Goal: Task Accomplishment & Management: Complete application form

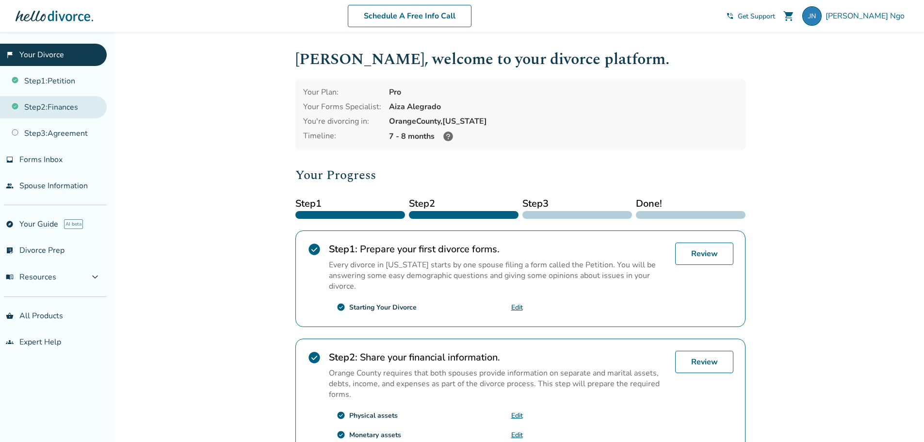
click at [57, 111] on link "Step 2 : Finances" at bounding box center [53, 107] width 107 height 22
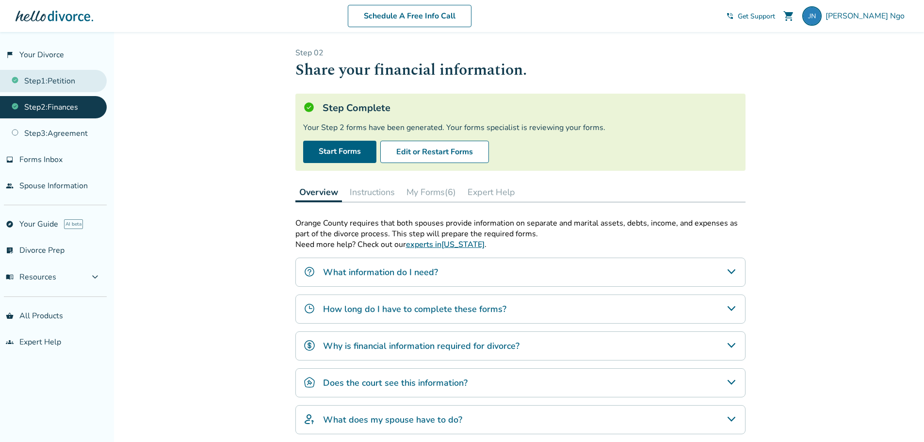
click at [58, 79] on link "Step 1 : Petition" at bounding box center [53, 81] width 107 height 22
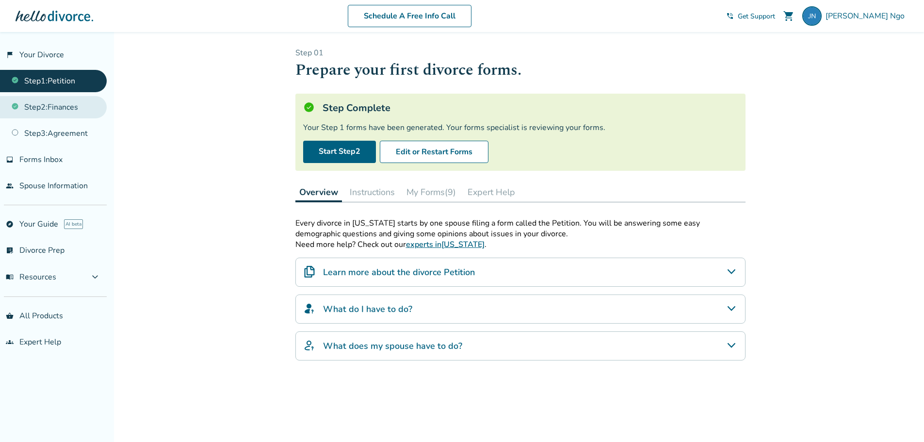
click at [59, 106] on link "Step 2 : Finances" at bounding box center [53, 107] width 107 height 22
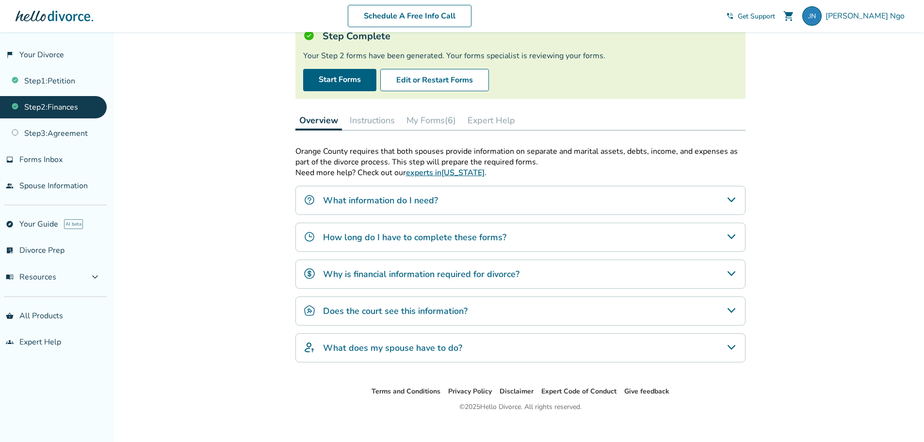
scroll to position [83, 0]
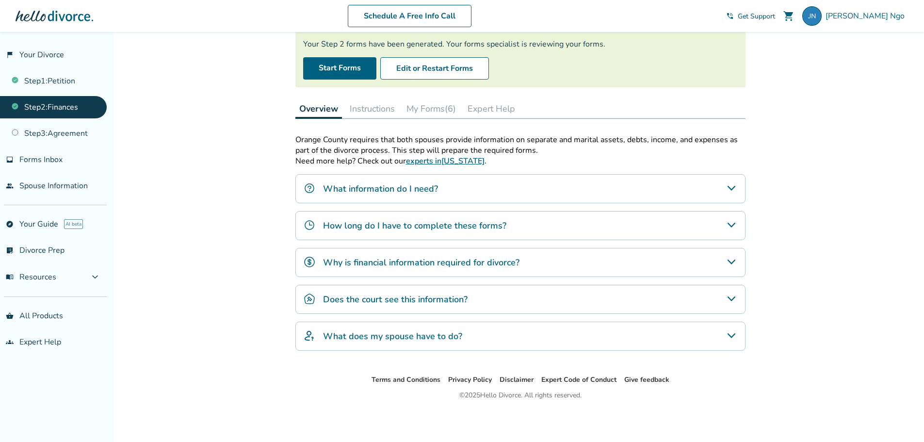
click at [459, 107] on button "My Forms (6)" at bounding box center [430, 108] width 57 height 19
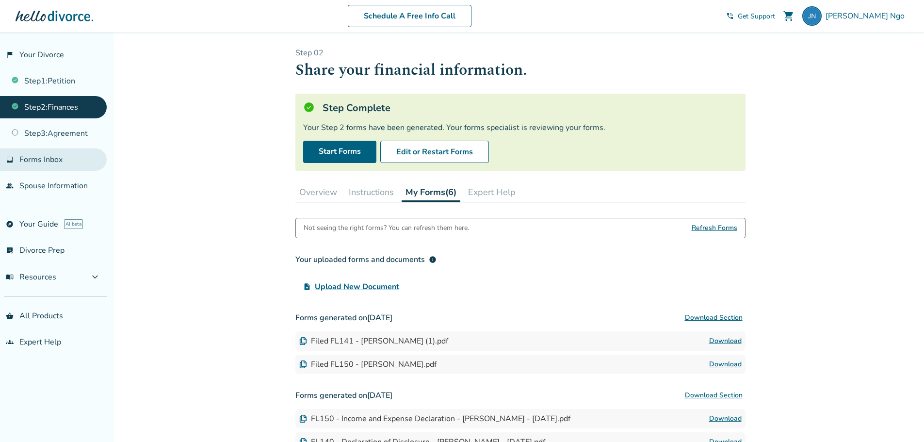
click at [56, 155] on span "Forms Inbox" at bounding box center [40, 159] width 43 height 11
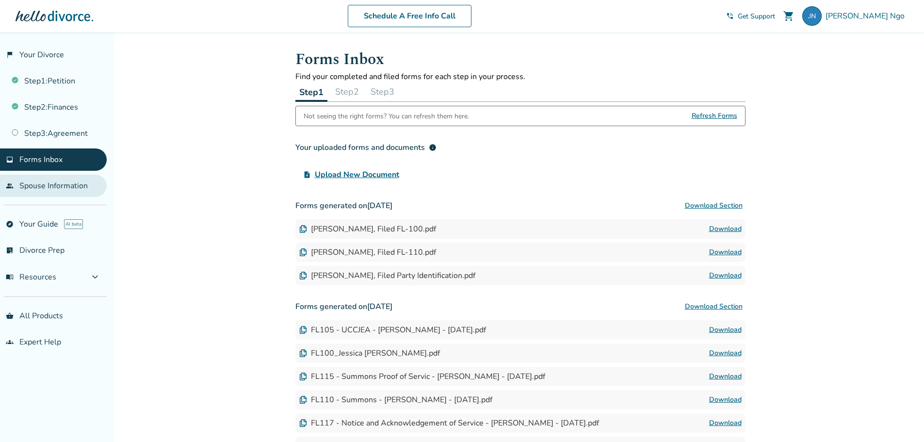
click at [65, 180] on link "people Spouse Information" at bounding box center [53, 186] width 107 height 22
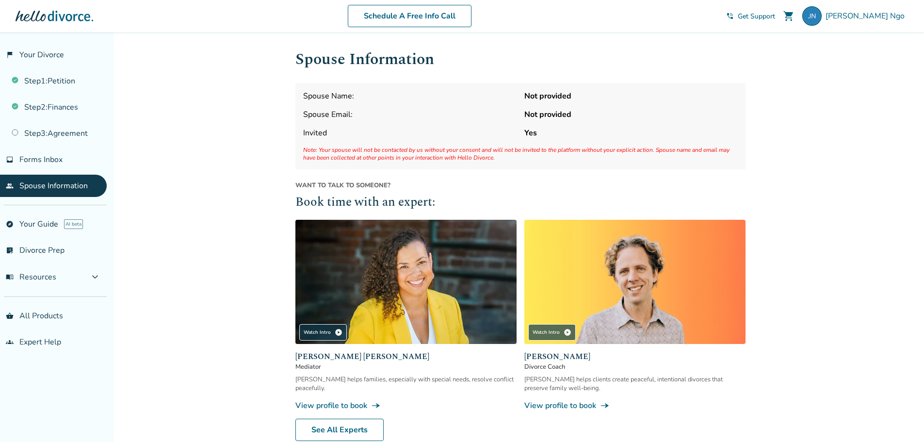
click at [381, 116] on span "Spouse Email:" at bounding box center [409, 114] width 213 height 11
click at [320, 105] on div "Spouse Name: Not provided Spouse Email: Not provided Invited Yes Note: Your spo…" at bounding box center [520, 126] width 450 height 86
click at [348, 119] on span "Spouse Email:" at bounding box center [409, 114] width 213 height 11
click at [321, 134] on span "Invited" at bounding box center [409, 133] width 213 height 11
click at [46, 54] on link "flag_2 Your Divorce" at bounding box center [53, 55] width 107 height 22
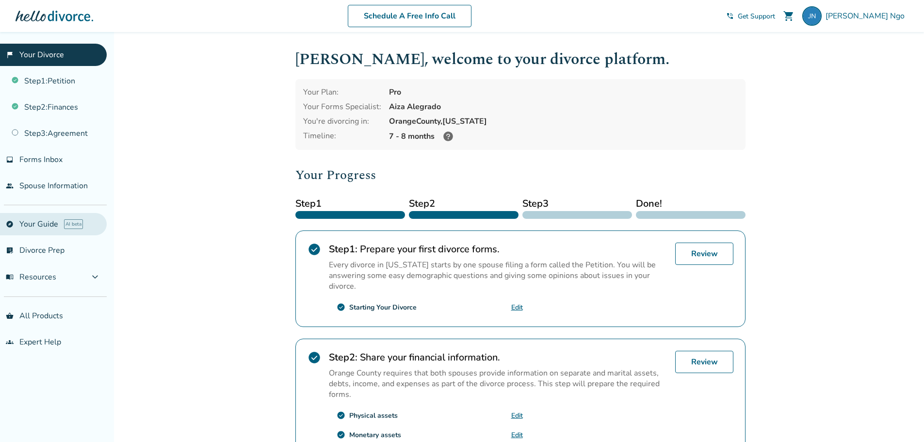
click at [38, 224] on link "explore Your Guide AI beta" at bounding box center [53, 224] width 107 height 22
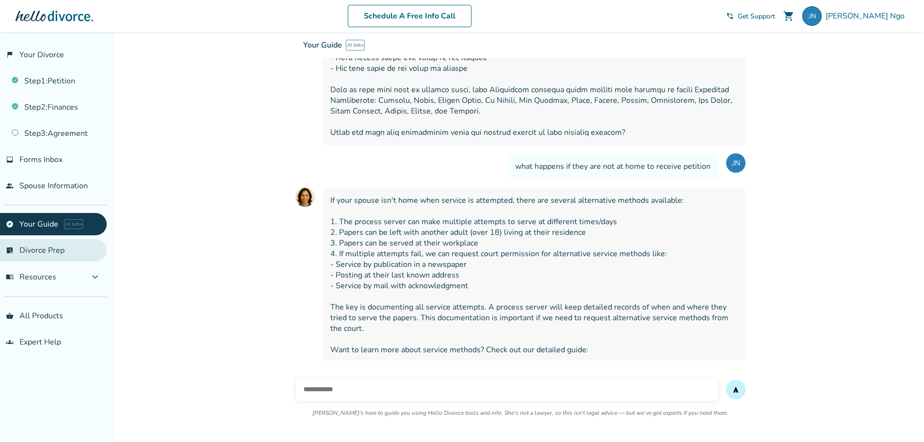
scroll to position [1181, 0]
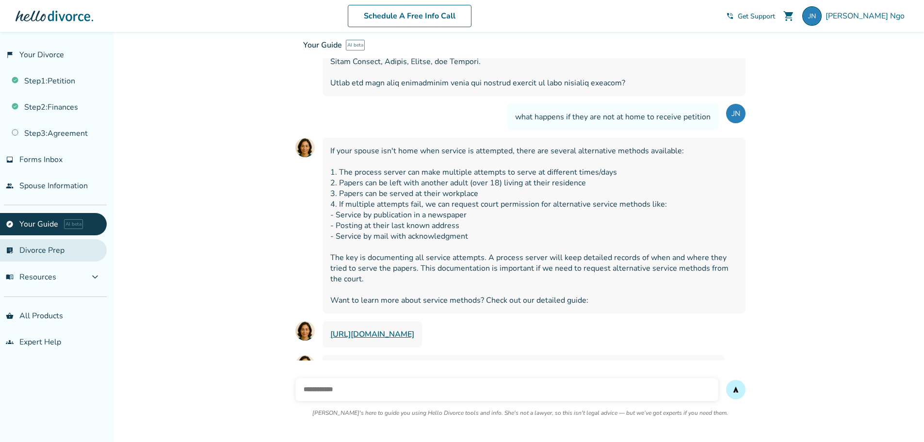
click at [40, 246] on link "list_alt_check Divorce Prep" at bounding box center [53, 250] width 107 height 22
